Goal: Contribute content: Add original content to the website for others to see

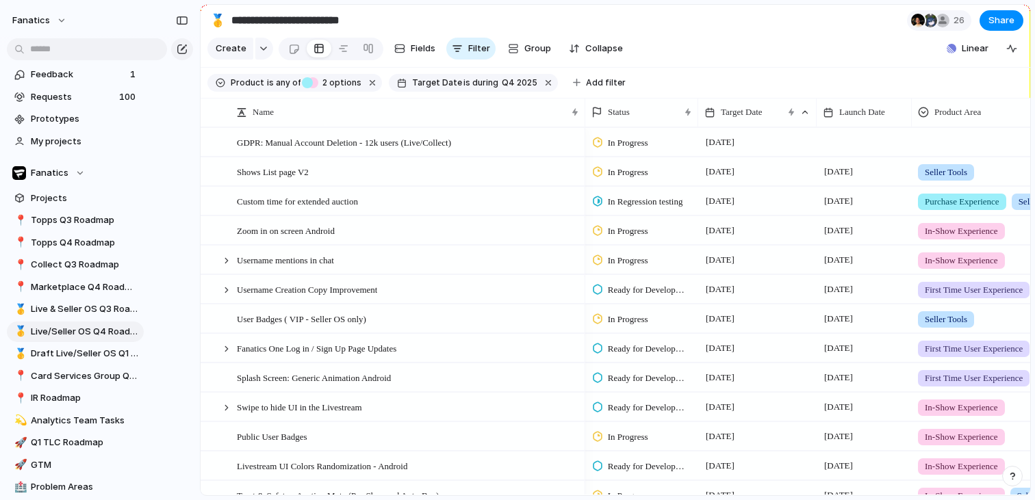
scroll to position [50, 0]
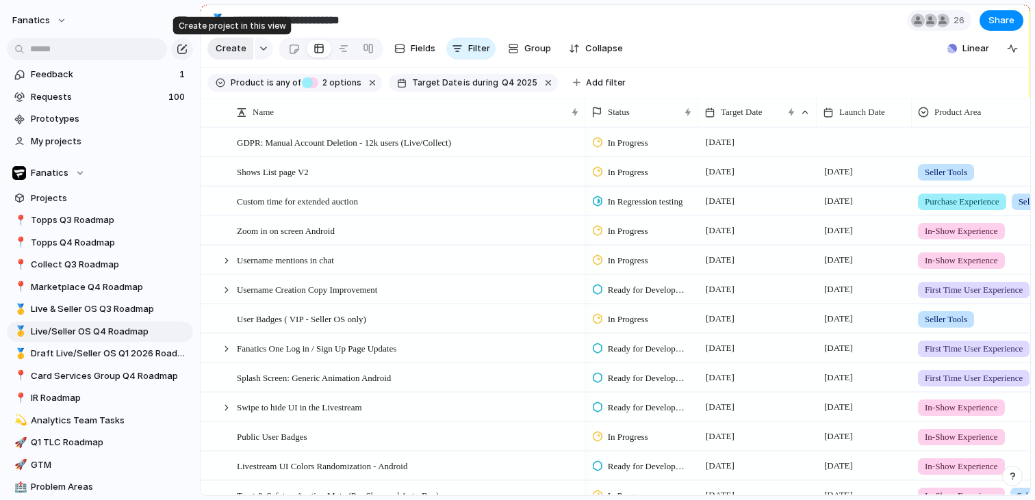
click at [237, 53] on span "Create" at bounding box center [231, 49] width 31 height 14
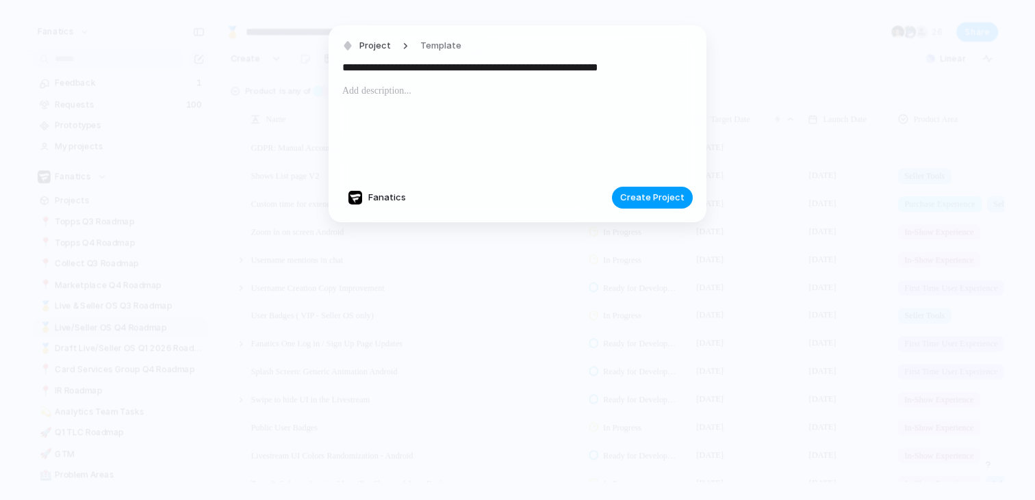
type input "**********"
click at [644, 202] on span "Create Project" at bounding box center [652, 198] width 64 height 14
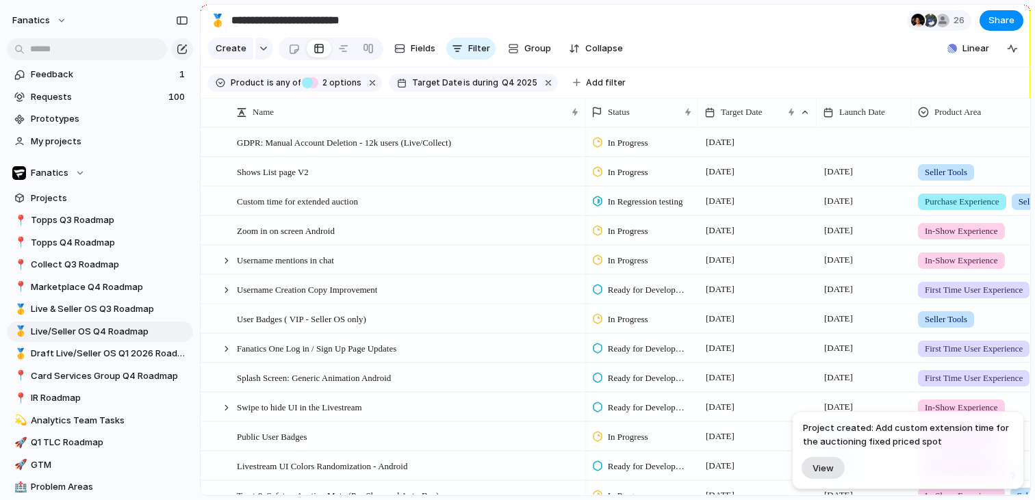
click at [827, 464] on span "View" at bounding box center [823, 469] width 21 height 12
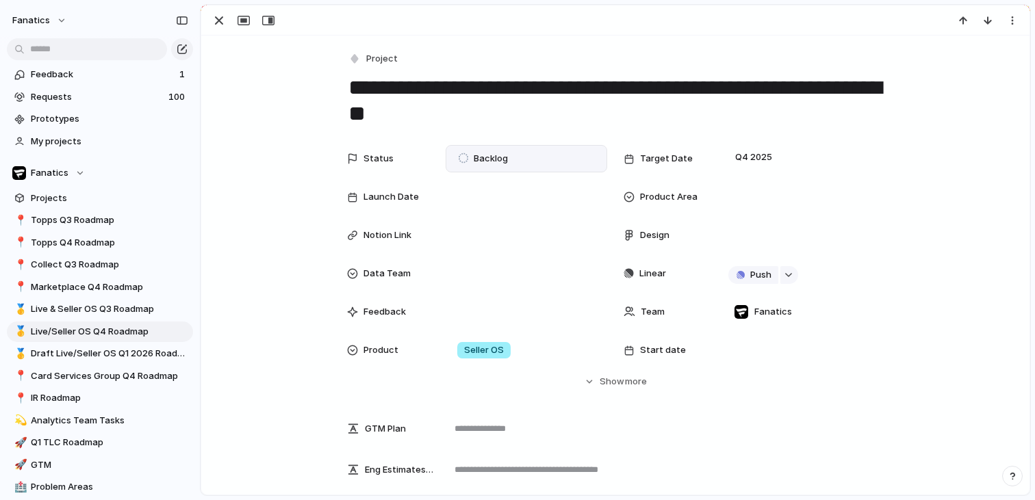
click at [519, 148] on div "Backlog" at bounding box center [527, 158] width 162 height 27
click at [574, 119] on div "Backlog Design & Scoping Ready for Development Blocked / Paused In Progress In …" at bounding box center [517, 250] width 1035 height 500
click at [746, 205] on div at bounding box center [803, 196] width 162 height 27
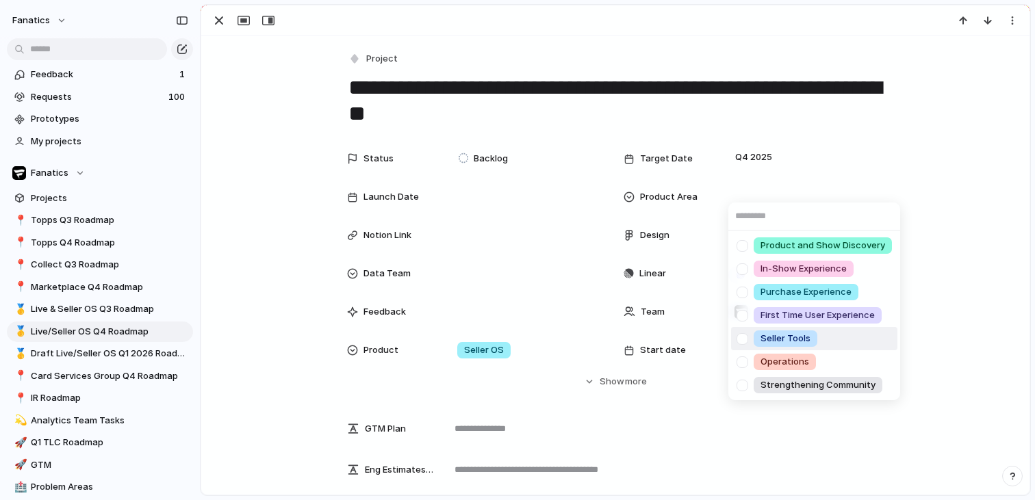
click at [745, 339] on div at bounding box center [743, 339] width 24 height 24
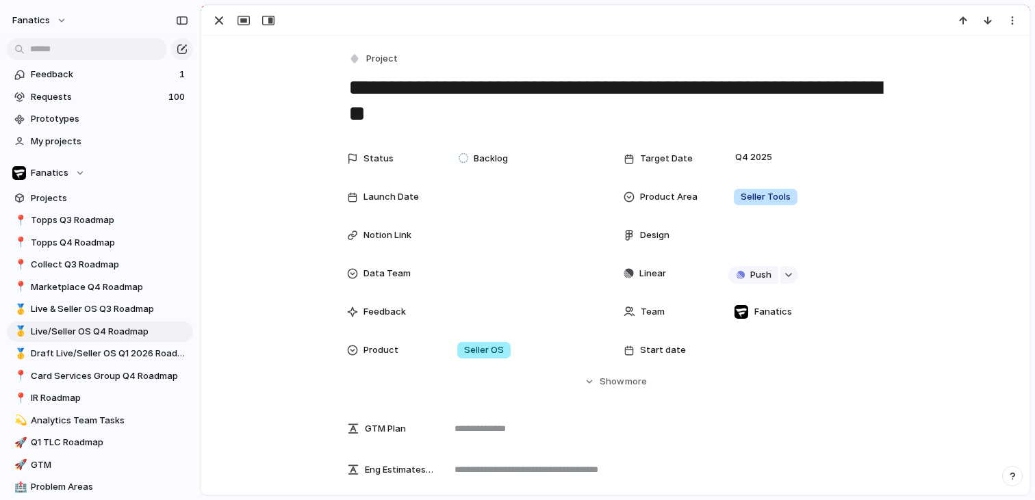
click at [509, 190] on div "Product and Show Discovery In-Show Experience Purchase Experience First Time Us…" at bounding box center [517, 250] width 1035 height 500
click at [513, 275] on div at bounding box center [526, 273] width 149 height 15
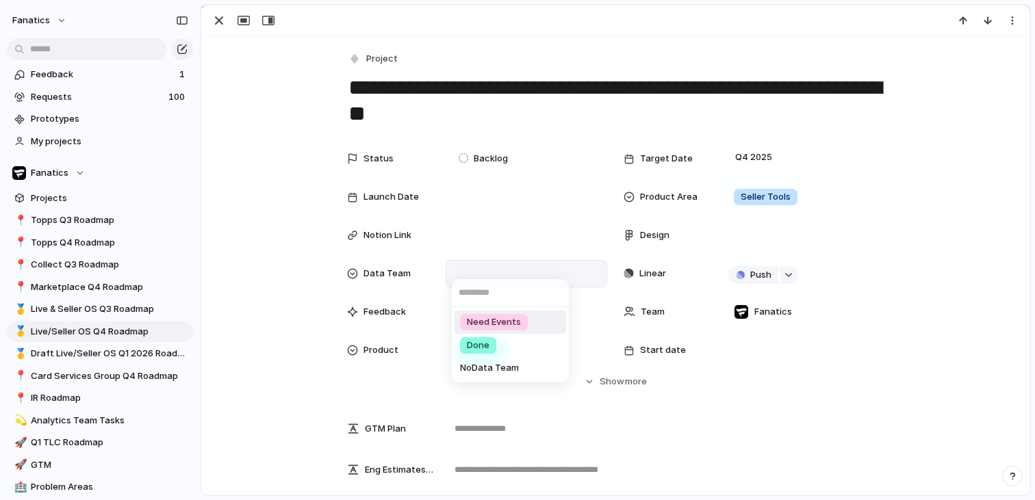
click at [509, 320] on span "Need Events" at bounding box center [494, 323] width 54 height 14
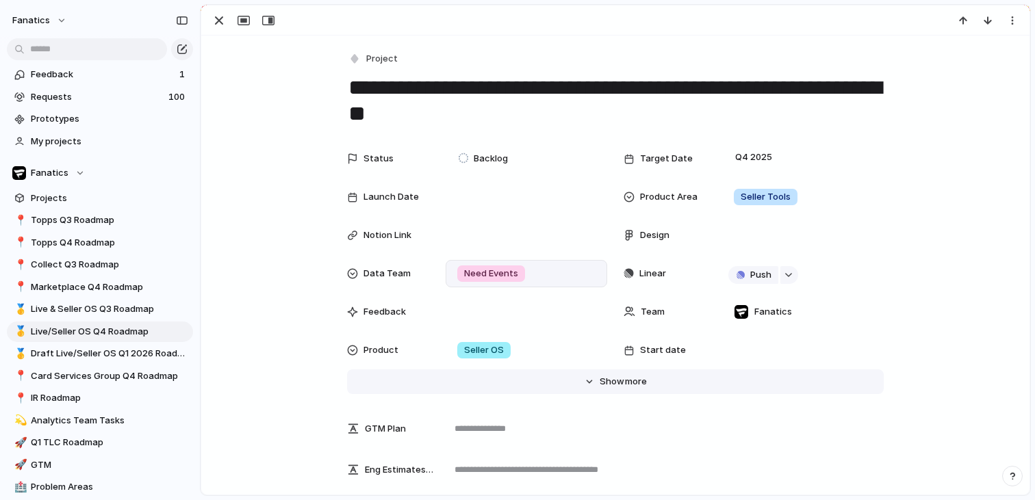
click at [618, 379] on span "Show" at bounding box center [612, 382] width 25 height 14
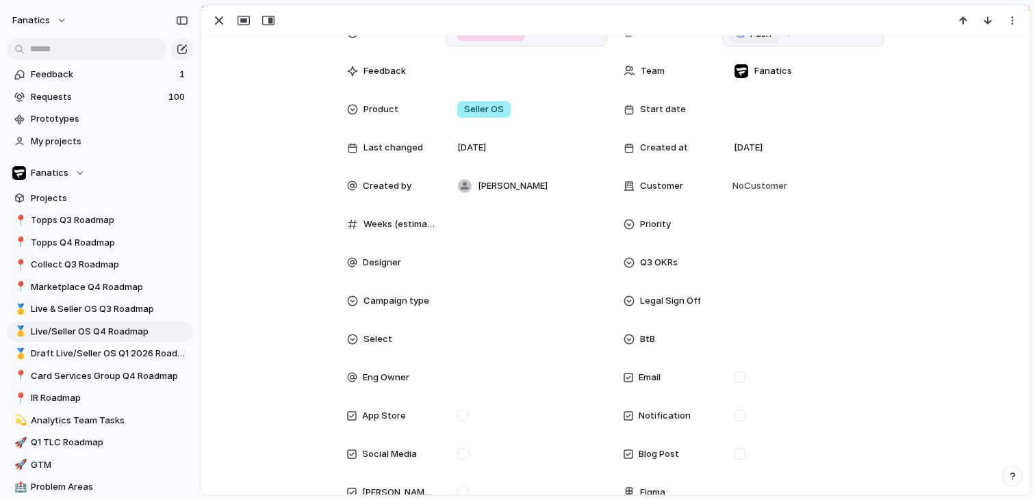
scroll to position [272, 0]
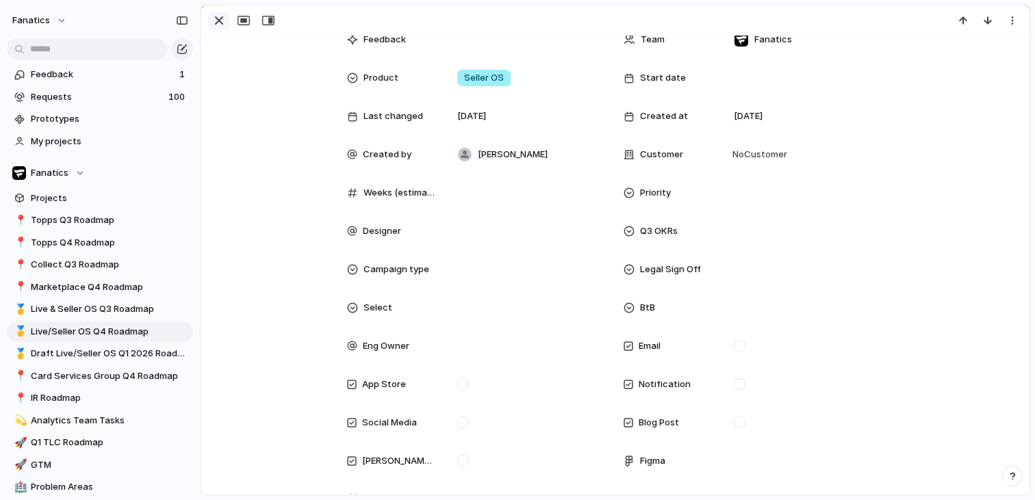
click at [214, 21] on div "button" at bounding box center [219, 20] width 16 height 16
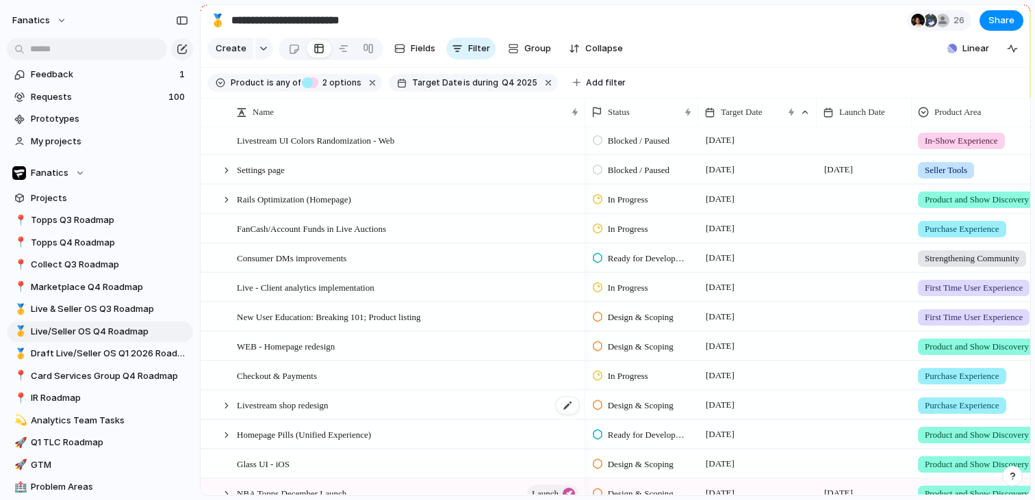
click at [329, 411] on span "Livestream shop redesign" at bounding box center [283, 405] width 92 height 16
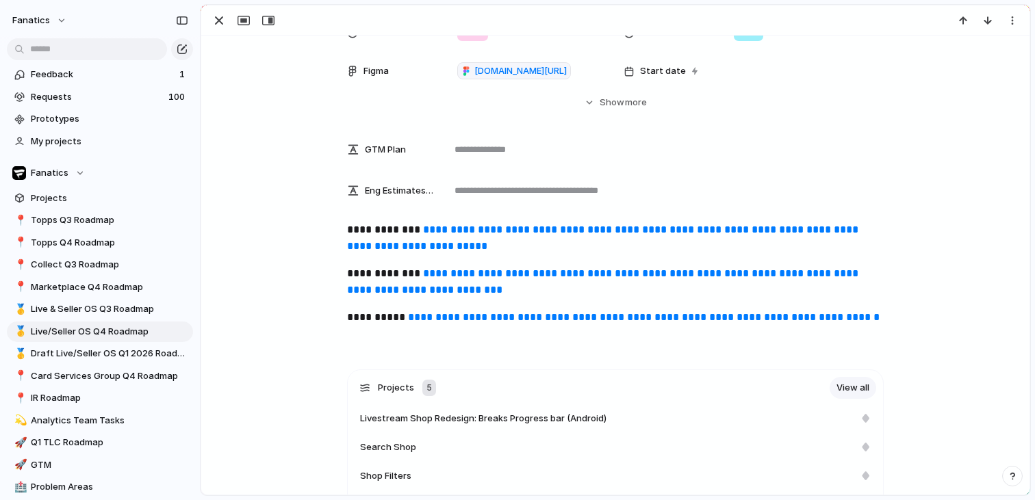
click at [455, 272] on link "**********" at bounding box center [604, 281] width 514 height 27
